Goal: Task Accomplishment & Management: Manage account settings

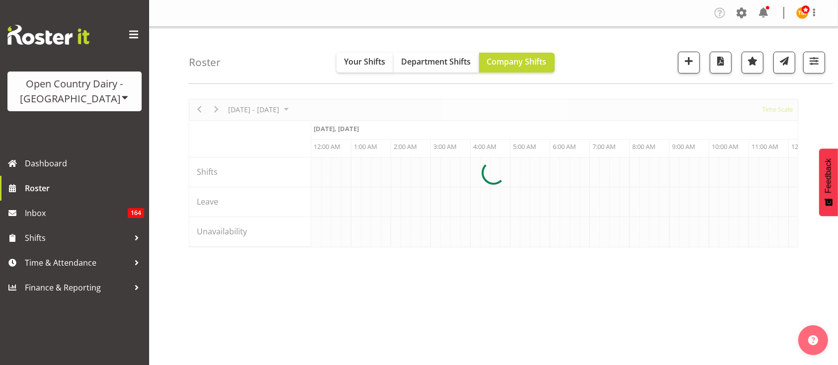
scroll to position [0, 3815]
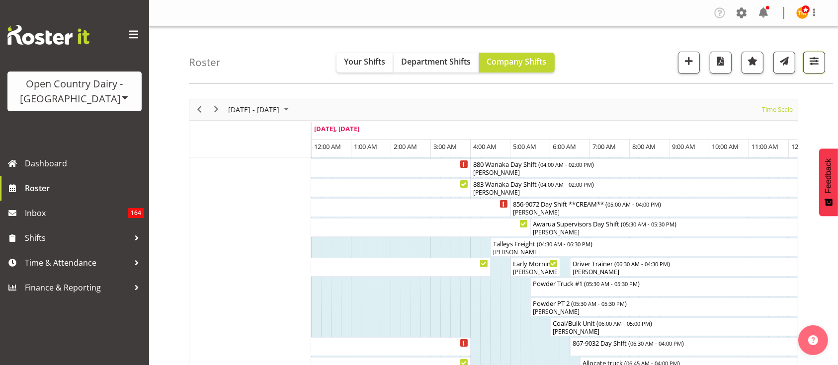
click at [819, 66] on span "button" at bounding box center [813, 61] width 13 height 13
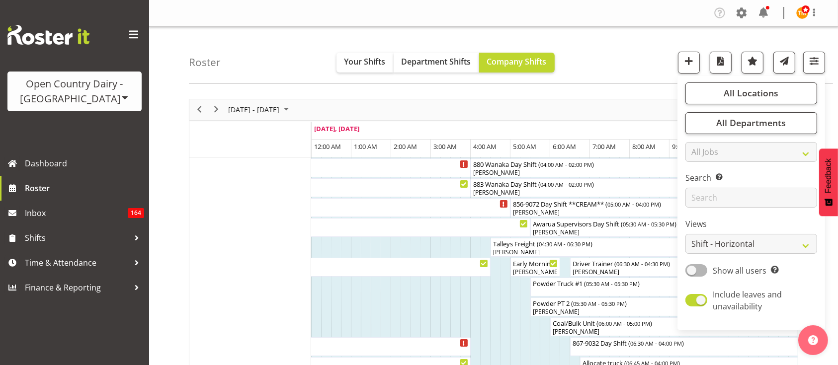
click at [622, 100] on div "September 15 - 21, 2025 Today Timeline Day Timeline Week Timeline Fortnight Tim…" at bounding box center [493, 109] width 608 height 21
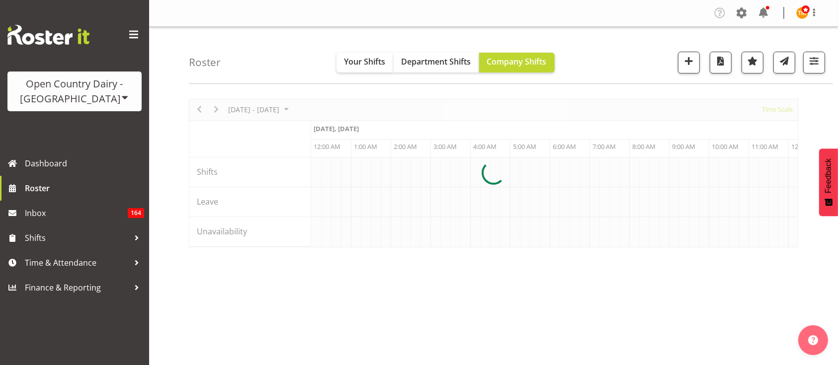
scroll to position [0, 3815]
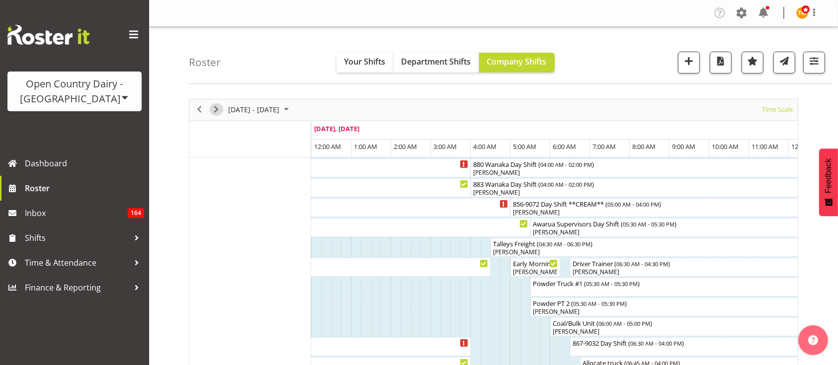
click at [214, 111] on span "Next" at bounding box center [216, 109] width 12 height 12
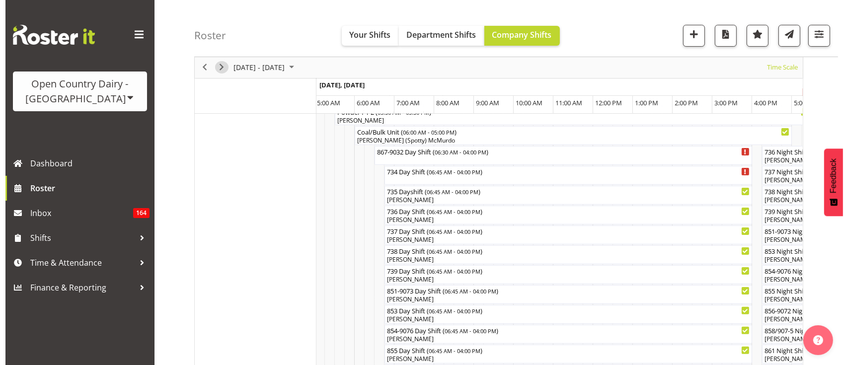
scroll to position [173, 0]
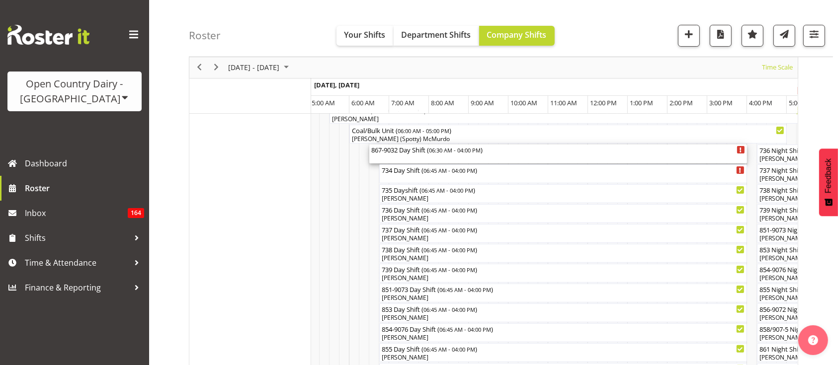
click at [545, 156] on div "867-9032 Day Shift ( 06:30 AM - 04:00 PM )" at bounding box center [558, 154] width 374 height 19
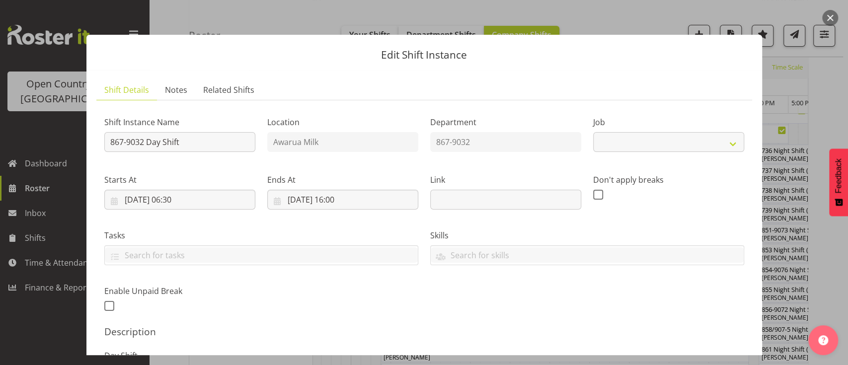
select select "10670"
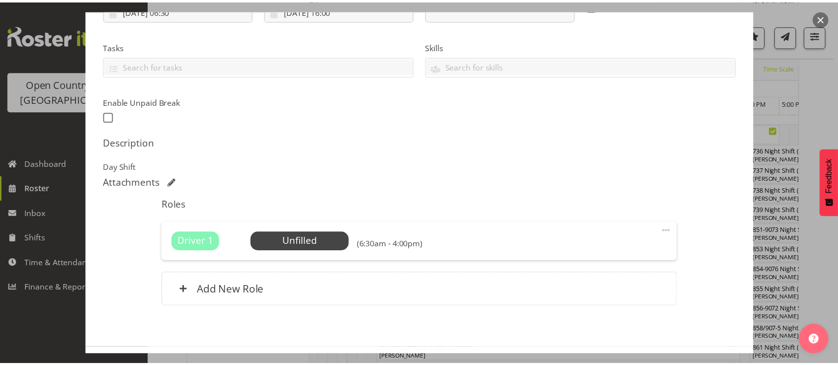
scroll to position [190, 0]
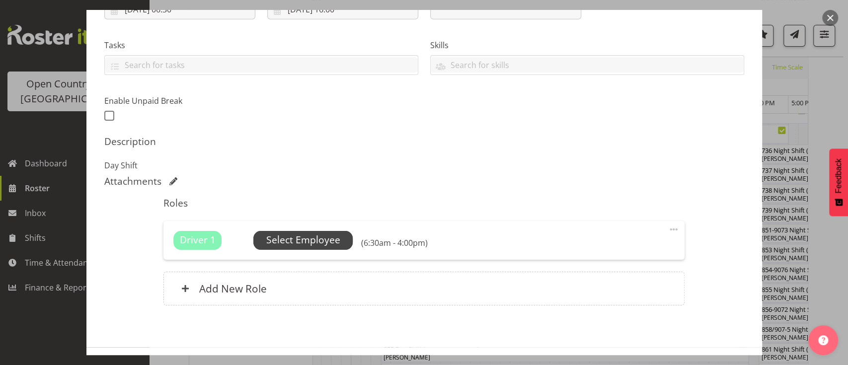
click at [342, 232] on span "Select Employee" at bounding box center [302, 240] width 99 height 19
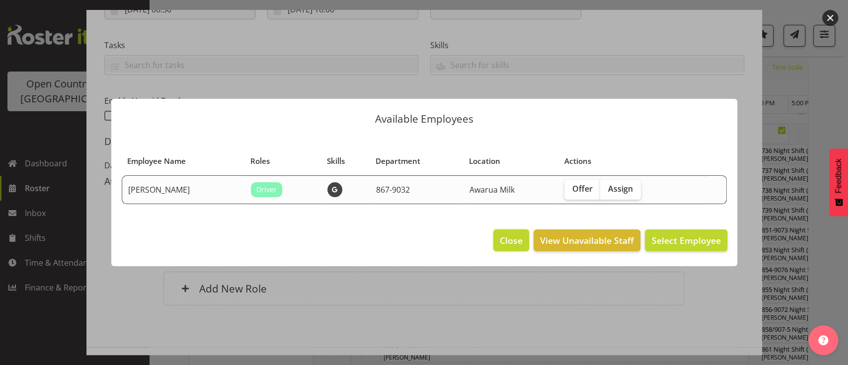
click at [502, 243] on span "Close" at bounding box center [511, 240] width 23 height 13
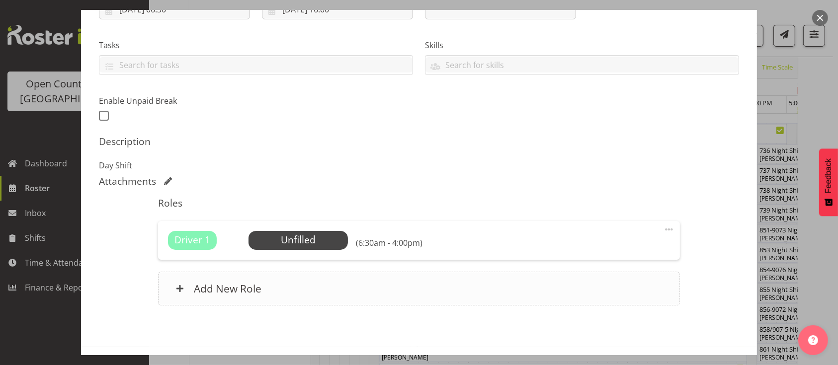
scroll to position [228, 0]
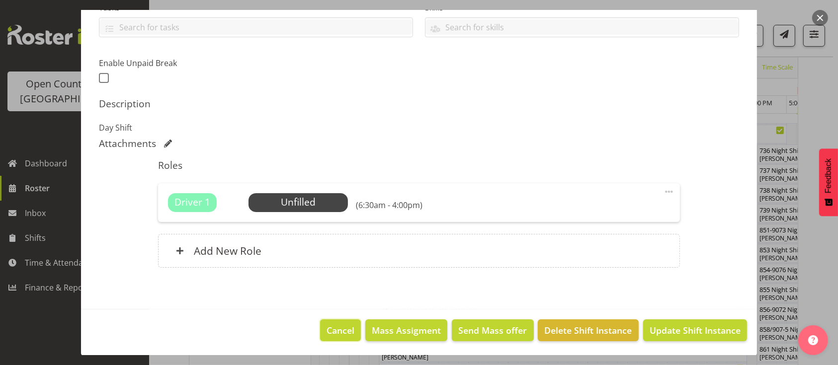
click at [332, 334] on span "Cancel" at bounding box center [340, 330] width 28 height 13
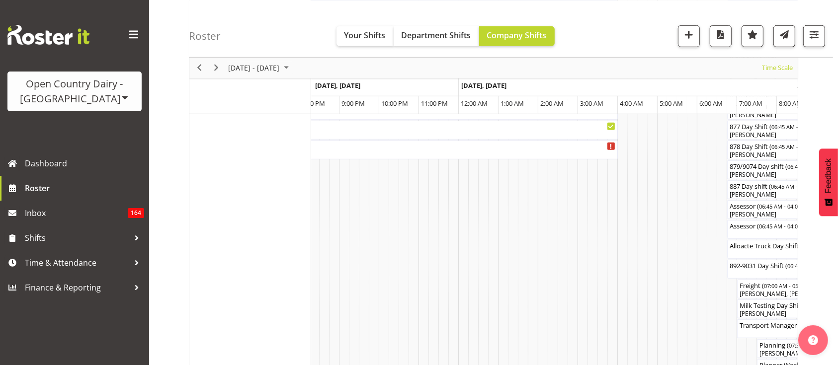
scroll to position [0, 0]
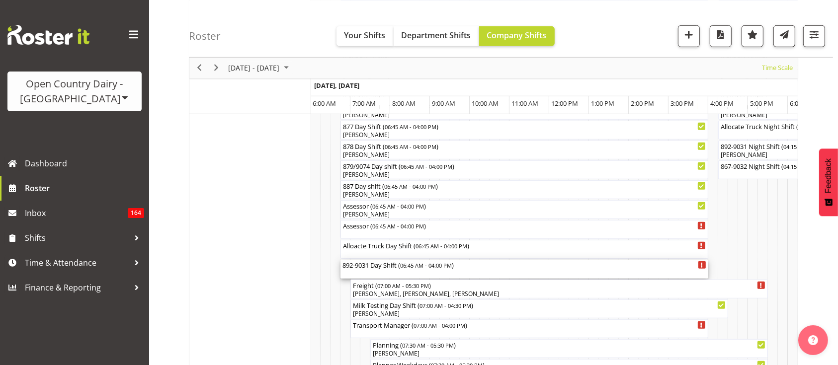
click at [452, 266] on span "06:45 AM - 04:00 PM" at bounding box center [426, 265] width 52 height 8
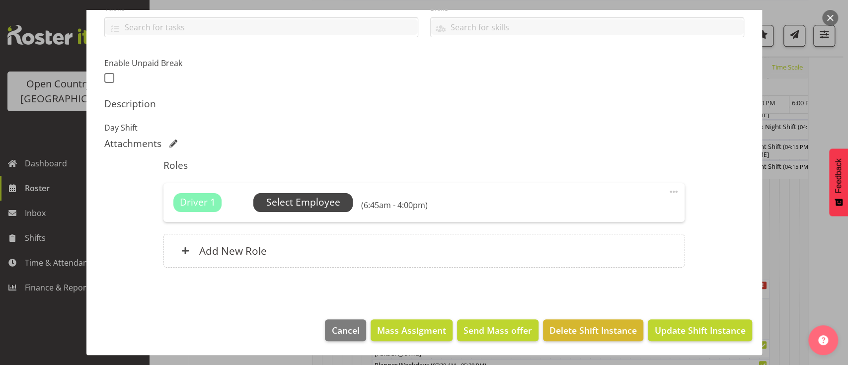
click at [297, 209] on span "Select Employee" at bounding box center [303, 202] width 74 height 14
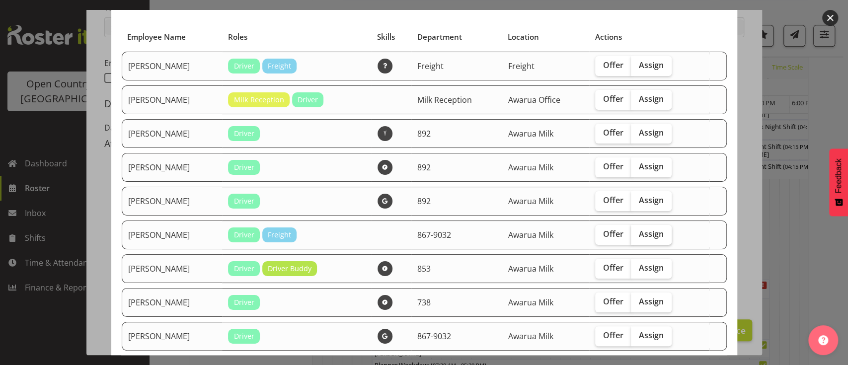
click at [642, 234] on span "Assign" at bounding box center [651, 234] width 25 height 10
click at [637, 234] on input "Assign" at bounding box center [634, 234] width 6 height 6
checkbox input "true"
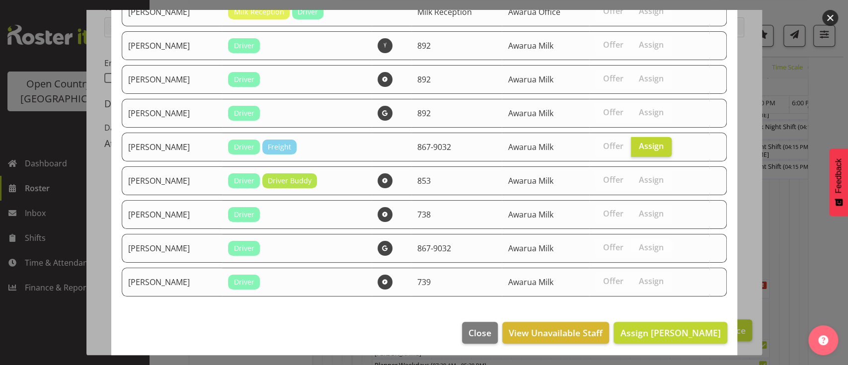
click at [671, 315] on footer "Close View Unavailable Staff Assign [PERSON_NAME]" at bounding box center [424, 335] width 626 height 47
click at [668, 327] on span "Assign [PERSON_NAME]" at bounding box center [670, 333] width 100 height 12
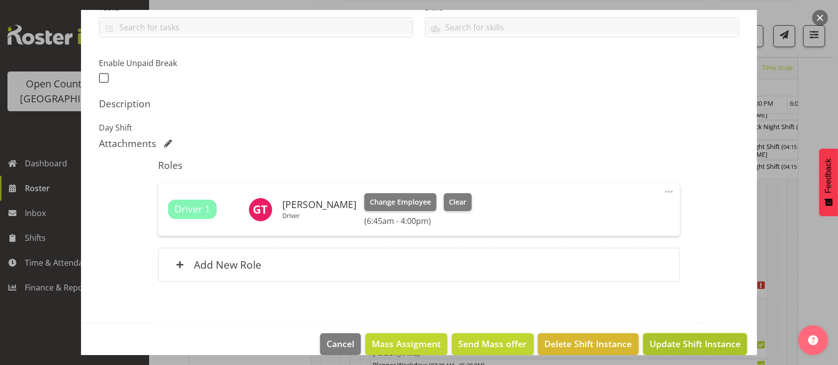
click at [690, 338] on span "Update Shift Instance" at bounding box center [694, 343] width 91 height 13
